Goal: Navigation & Orientation: Go to known website

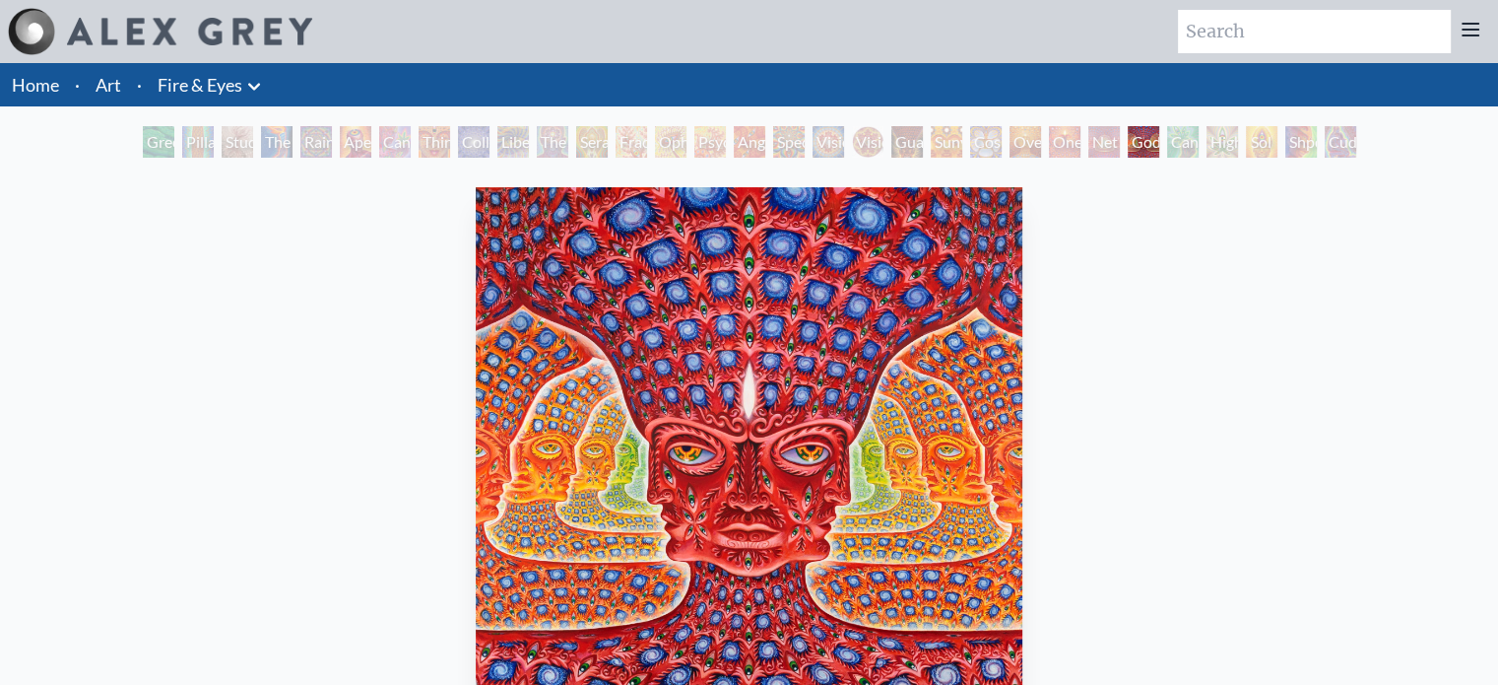
click at [41, 77] on link "Home" at bounding box center [35, 85] width 47 height 22
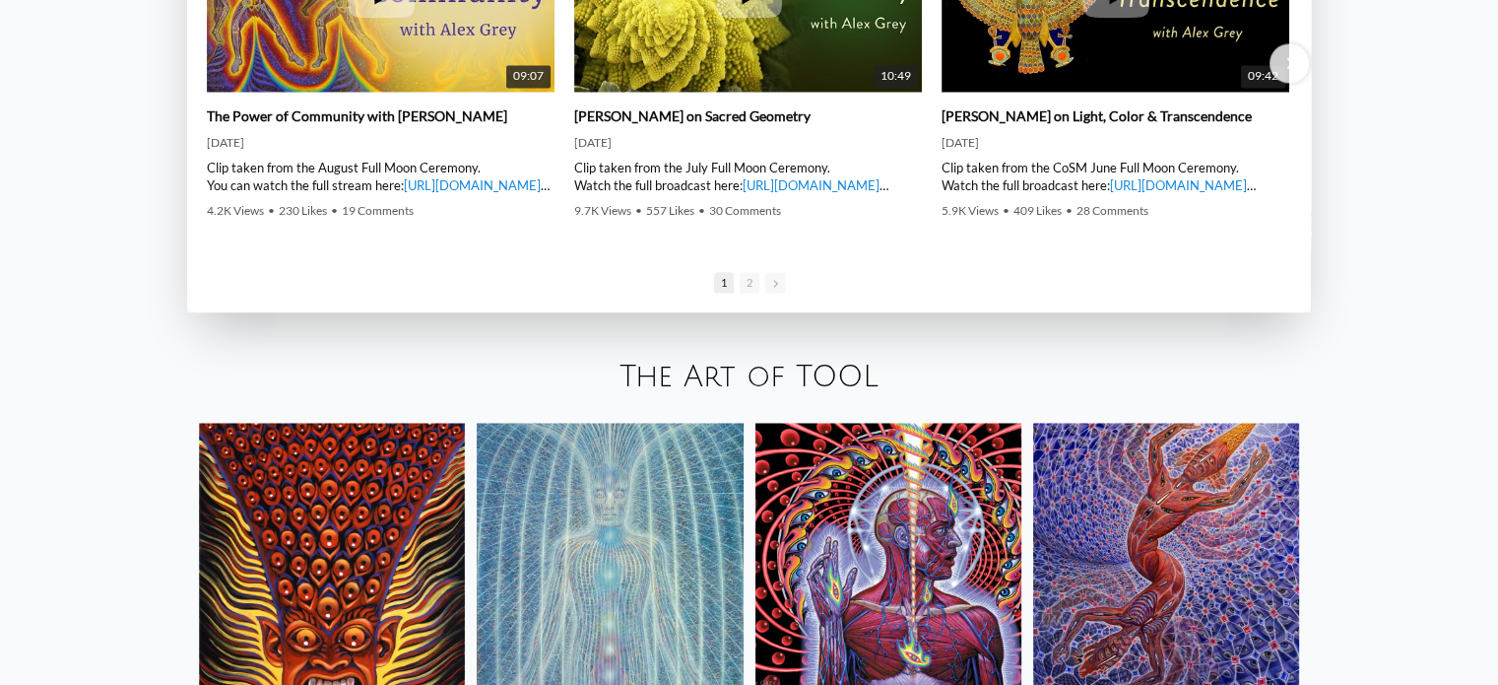
scroll to position [3349, 0]
